Goal: Use online tool/utility

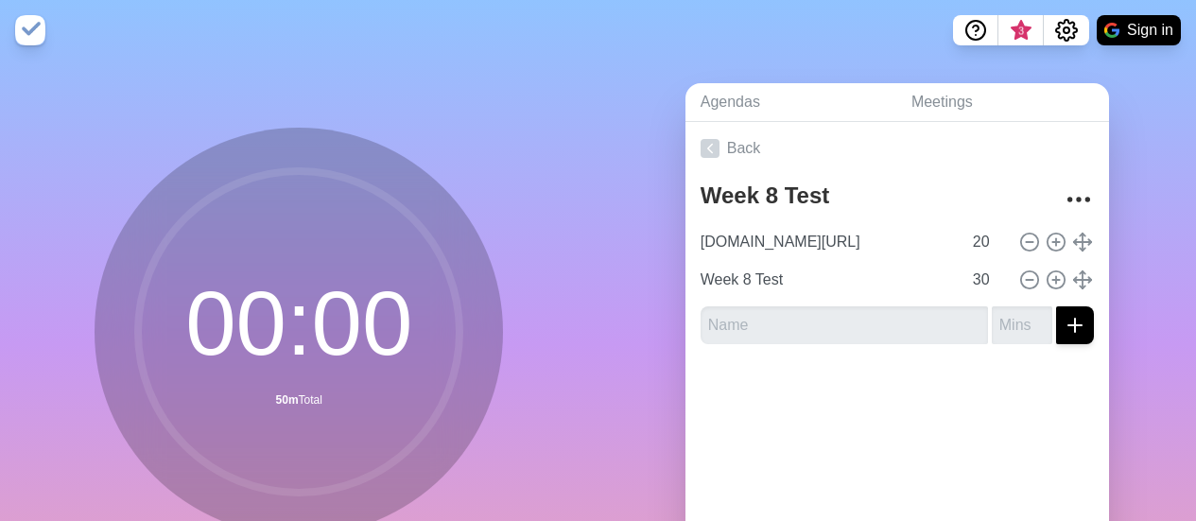
click at [910, 410] on div at bounding box center [898, 397] width 424 height 76
click at [977, 247] on input "19" at bounding box center [987, 242] width 45 height 38
click at [979, 247] on input "18" at bounding box center [987, 242] width 45 height 38
click at [979, 247] on input "17" at bounding box center [987, 242] width 45 height 38
click at [979, 247] on input "16" at bounding box center [987, 242] width 45 height 38
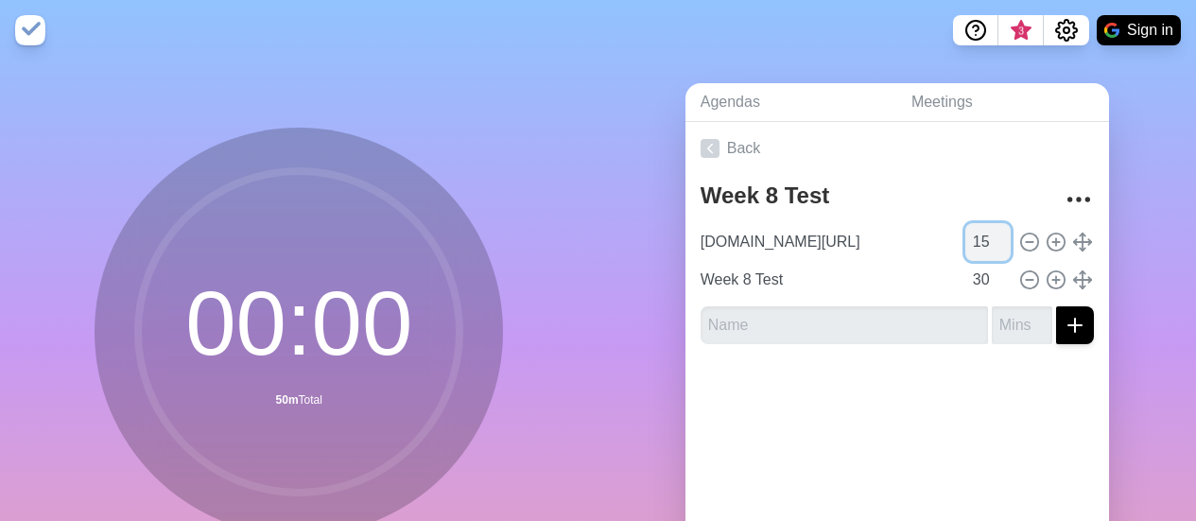
type input "15"
click at [979, 247] on input "15" at bounding box center [987, 242] width 45 height 38
click at [829, 388] on div at bounding box center [898, 397] width 424 height 76
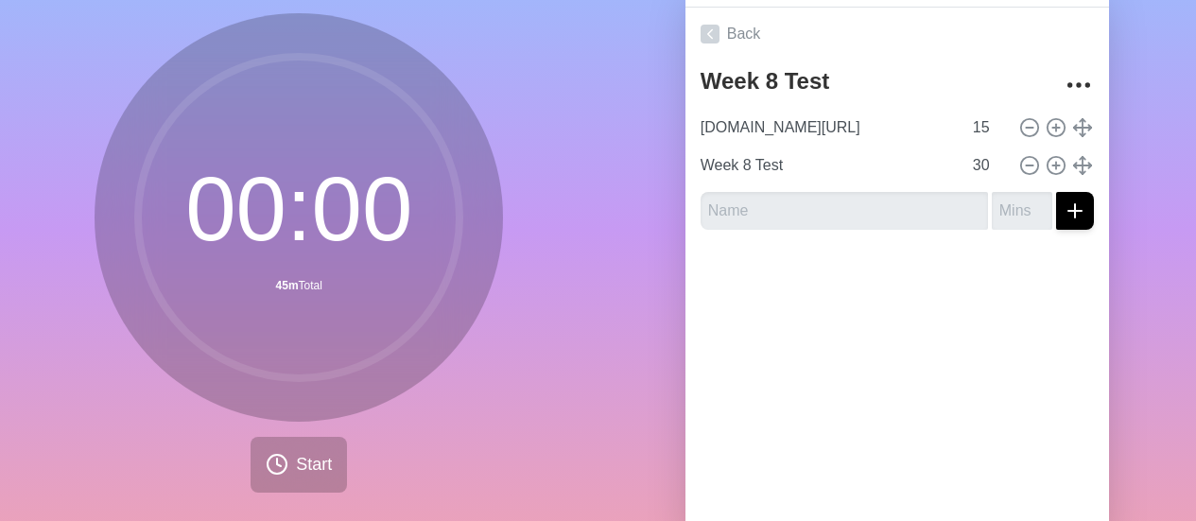
scroll to position [182, 0]
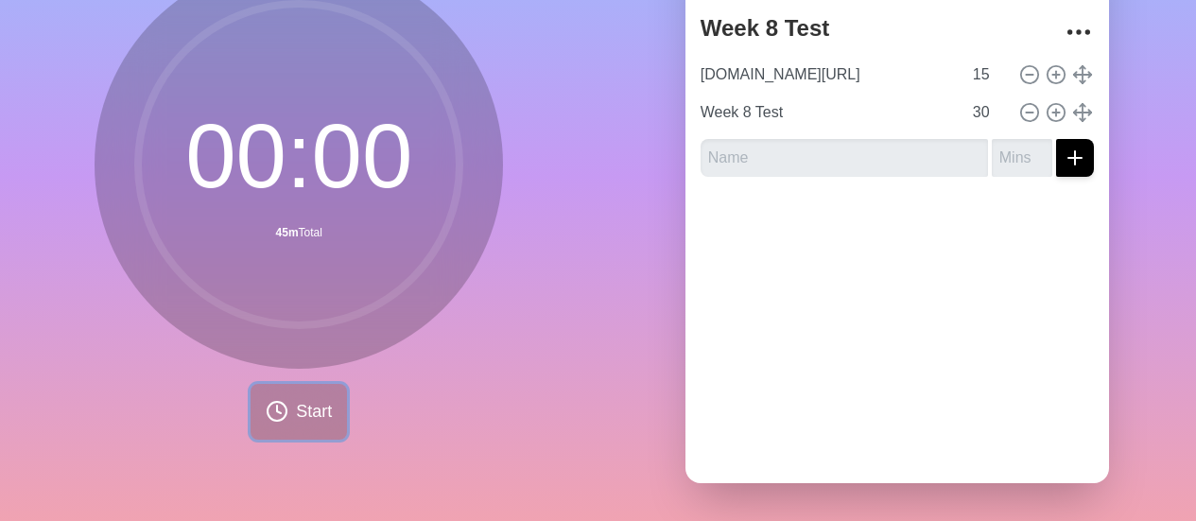
click at [285, 410] on button "Start" at bounding box center [299, 412] width 96 height 56
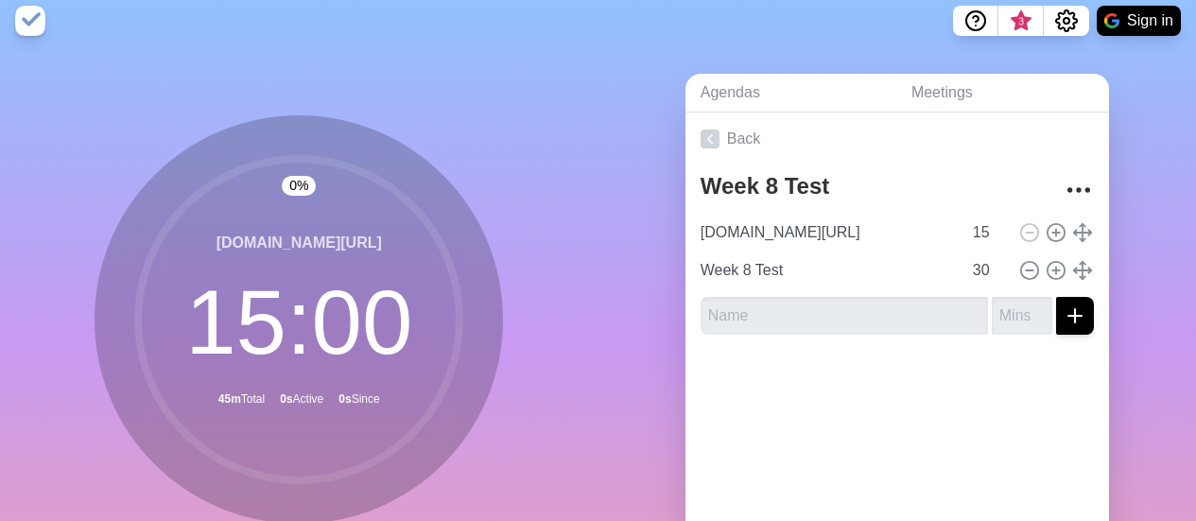
scroll to position [0, 0]
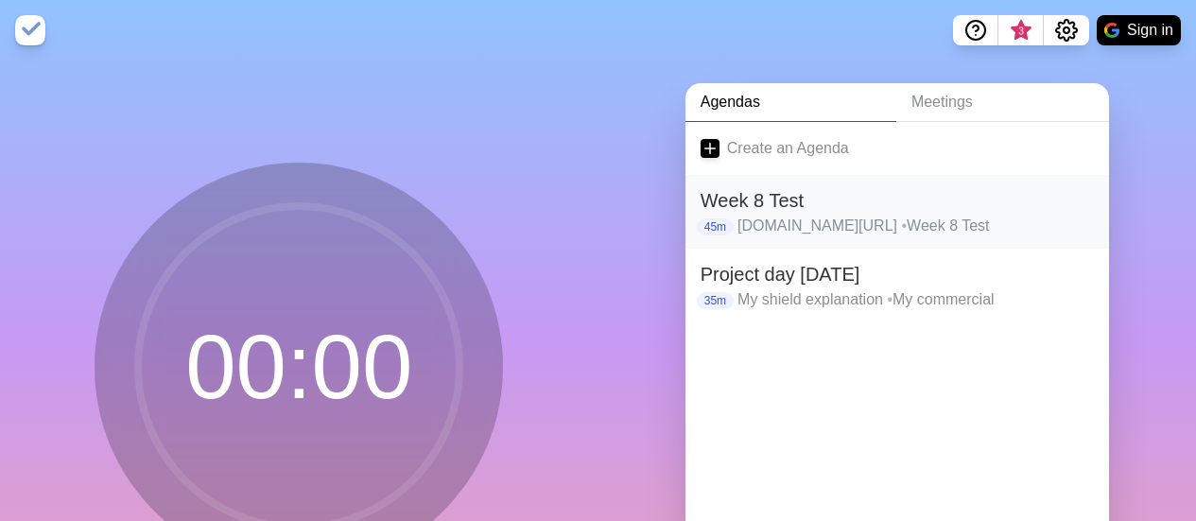
click at [788, 201] on h2 "Week 8 Test" at bounding box center [897, 200] width 393 height 28
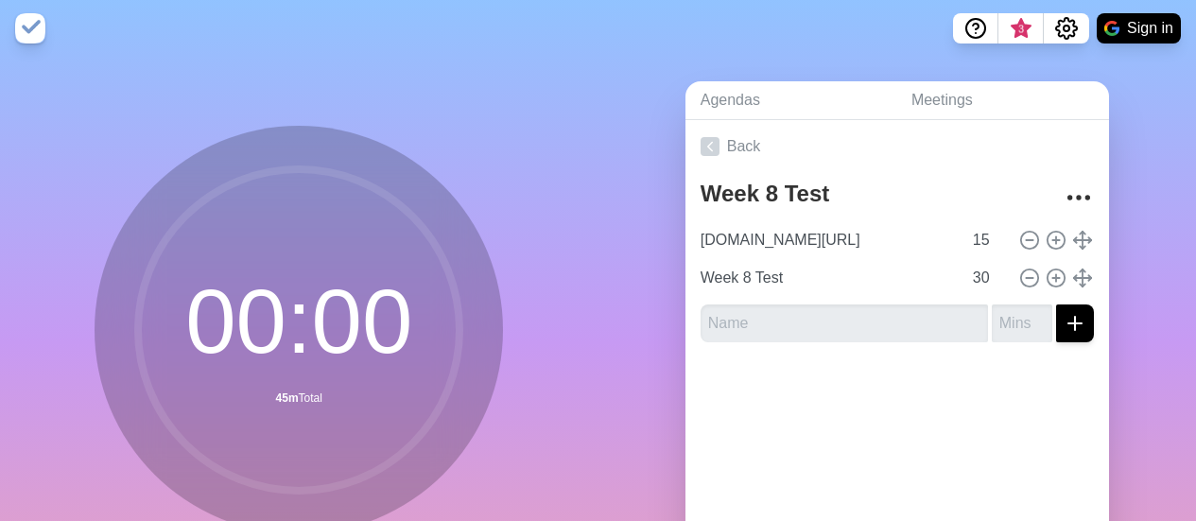
scroll to position [182, 0]
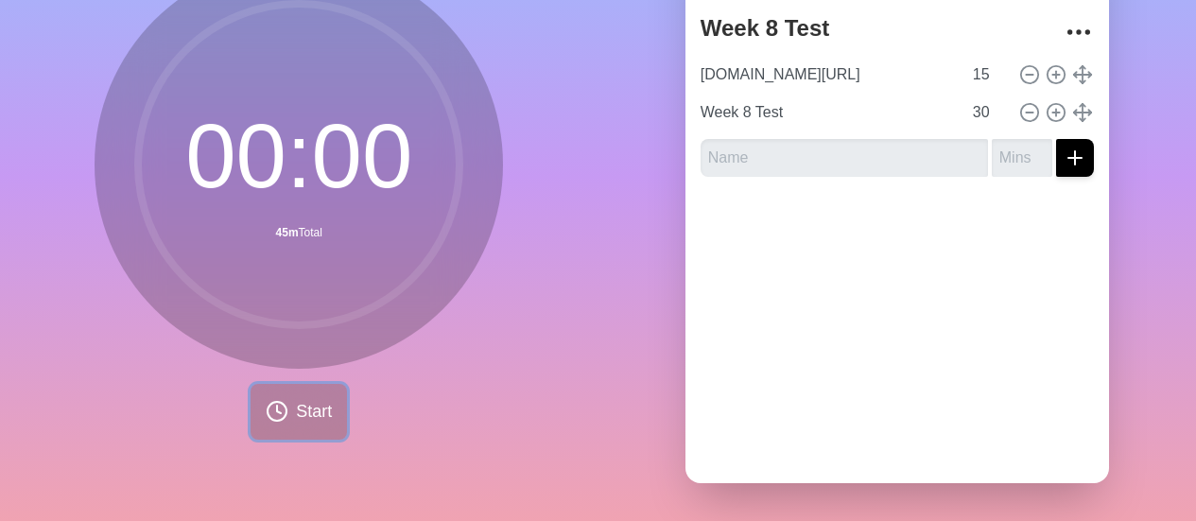
click at [266, 409] on button "Start" at bounding box center [299, 412] width 96 height 56
